Goal: Task Accomplishment & Management: Use online tool/utility

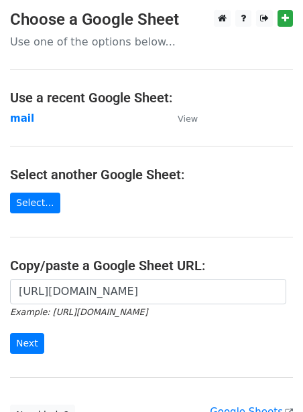
scroll to position [0, 301]
type input "[URL][DOMAIN_NAME]"
click at [14, 345] on input "Next" at bounding box center [27, 343] width 34 height 21
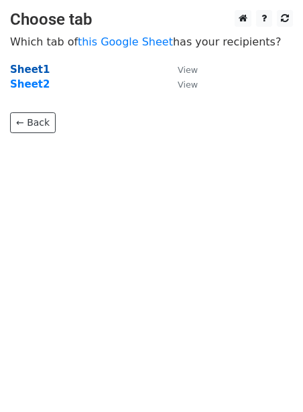
click at [22, 70] on strong "Sheet1" at bounding box center [29, 70] width 39 height 12
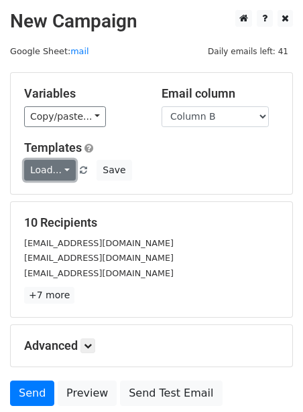
click at [38, 163] on link "Load..." at bounding box center [50, 170] width 52 height 21
click at [49, 201] on link "Guest Post" at bounding box center [78, 199] width 106 height 21
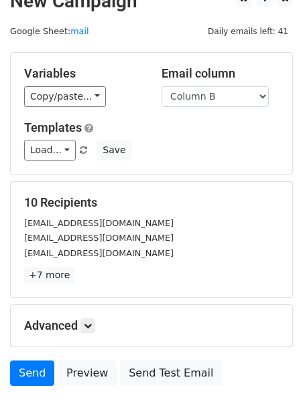
scroll to position [108, 0]
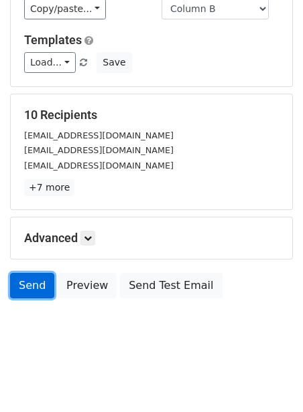
click at [15, 287] on link "Send" at bounding box center [32, 285] width 44 height 25
